Goal: Task Accomplishment & Management: Manage account settings

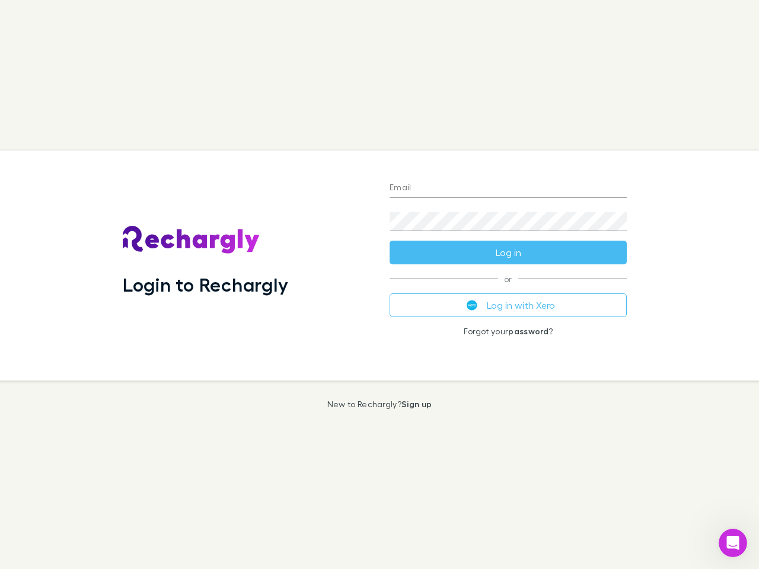
click at [380, 285] on div "Login to Rechargly" at bounding box center [246, 266] width 267 height 230
click at [508, 189] on input "Email" at bounding box center [508, 188] width 237 height 19
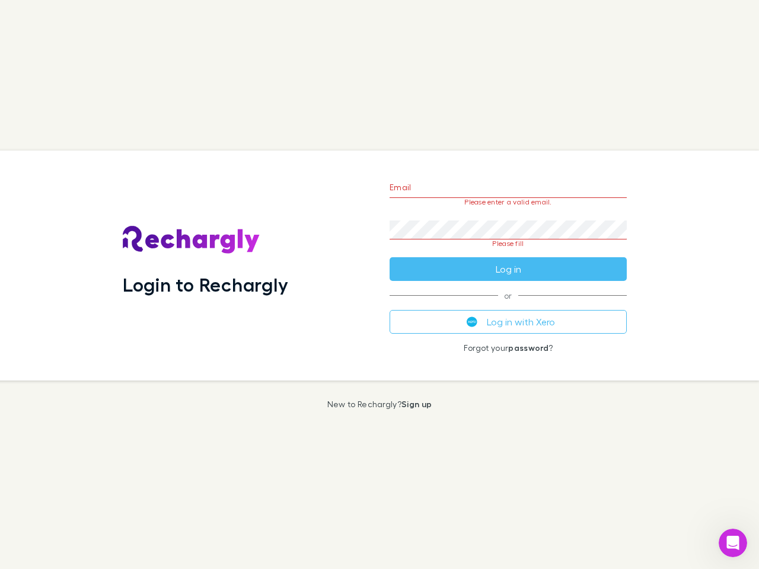
click at [508, 253] on form "Email Please enter a valid email. Password Please fill Log in" at bounding box center [508, 225] width 237 height 111
click at [508, 305] on div "Email Please enter a valid email. Password Please fill Log in or Log in with Xe…" at bounding box center [508, 266] width 256 height 230
click at [733, 543] on icon "Open Intercom Messenger" at bounding box center [733, 544] width 20 height 20
